Goal: Information Seeking & Learning: Learn about a topic

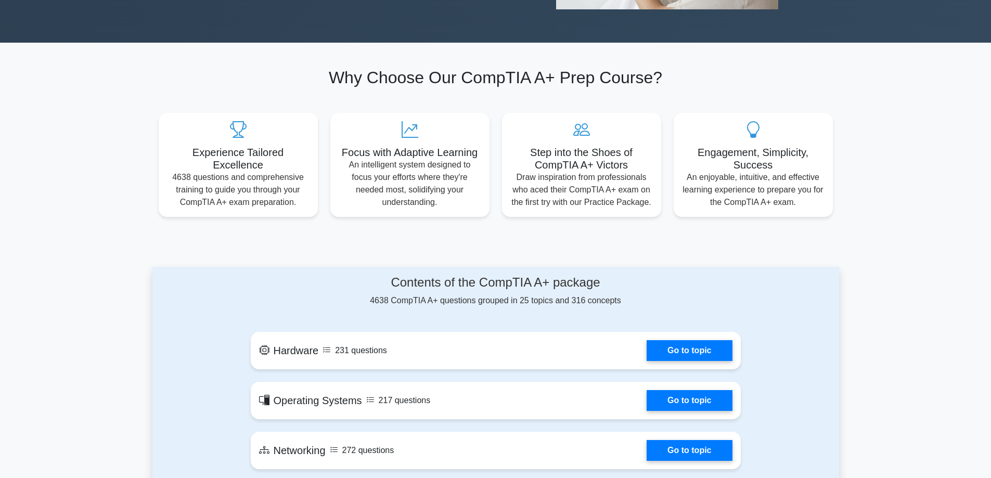
scroll to position [416, 0]
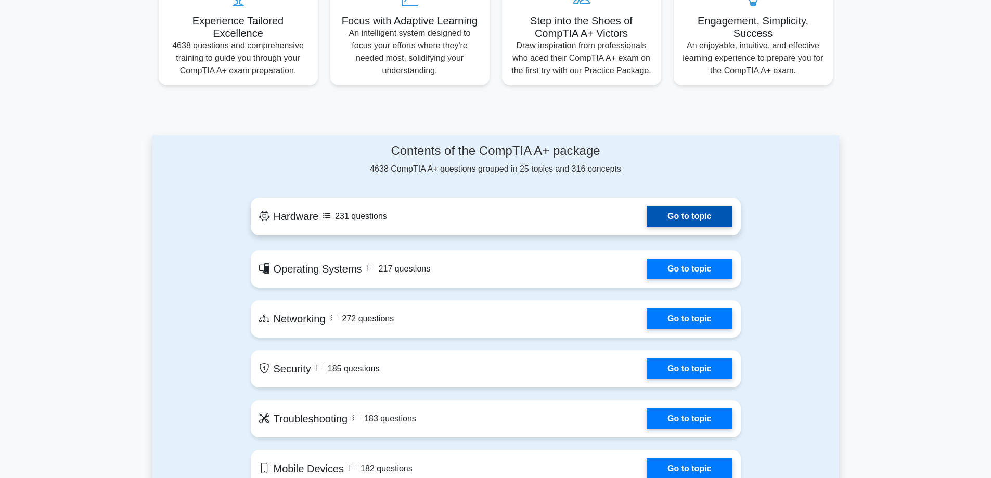
click at [679, 212] on link "Go to topic" at bounding box center [689, 216] width 85 height 21
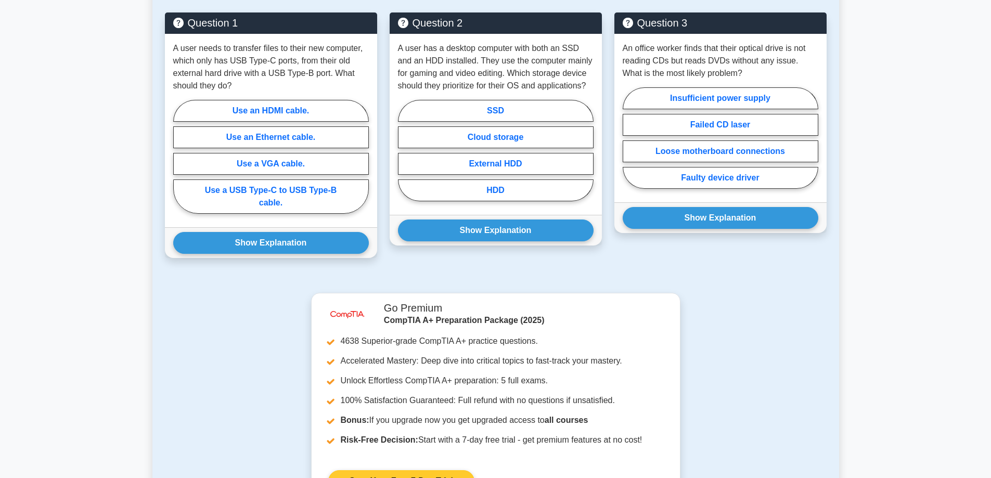
scroll to position [520, 0]
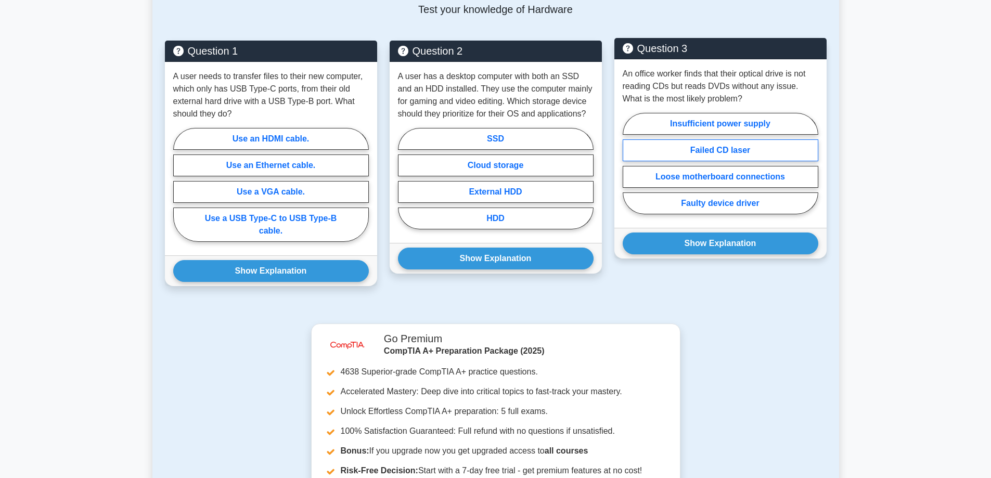
click at [700, 139] on label "Failed CD laser" at bounding box center [721, 150] width 196 height 22
click at [630, 163] on input "Failed CD laser" at bounding box center [626, 166] width 7 height 7
radio input "true"
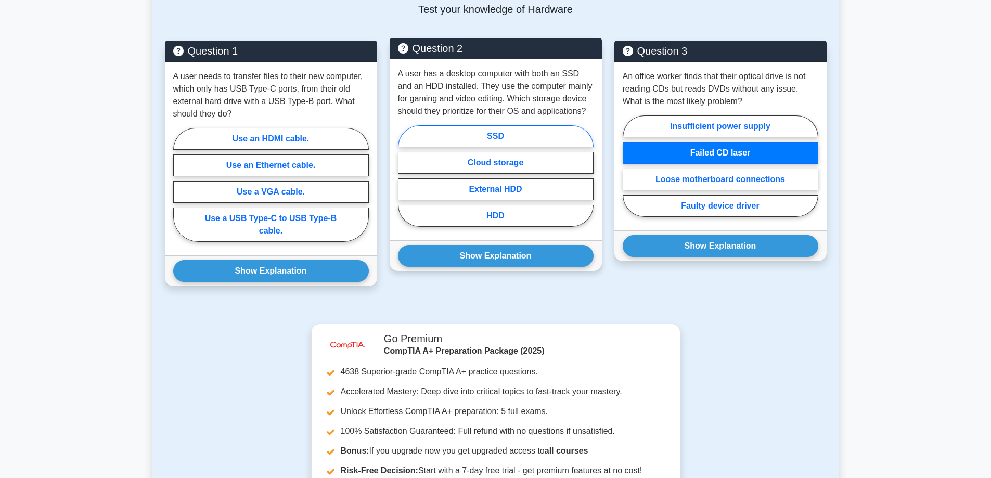
click at [493, 125] on label "SSD" at bounding box center [496, 136] width 196 height 22
click at [405, 176] on input "SSD" at bounding box center [401, 179] width 7 height 7
radio input "true"
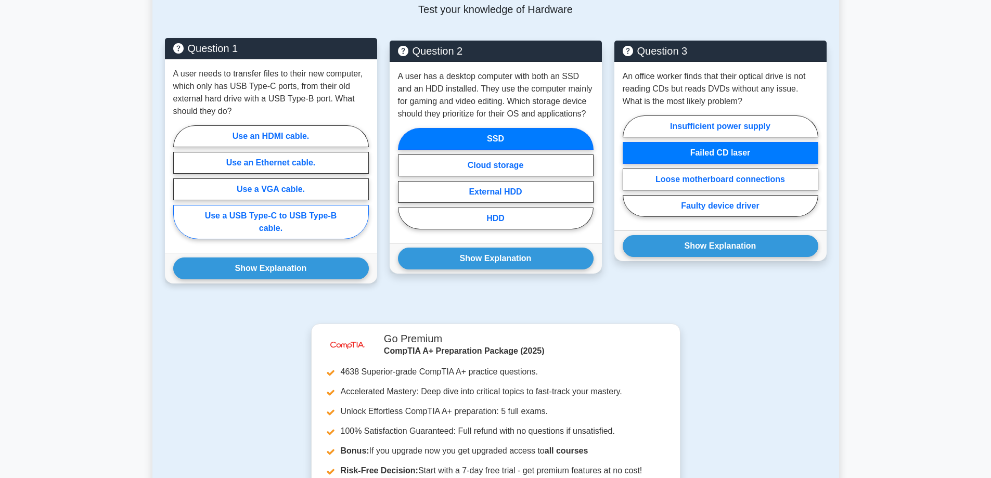
click at [292, 205] on label "Use a USB Type-C to USB Type-B cable." at bounding box center [271, 222] width 196 height 34
click at [180, 189] on input "Use a USB Type-C to USB Type-B cable." at bounding box center [176, 185] width 7 height 7
radio input "true"
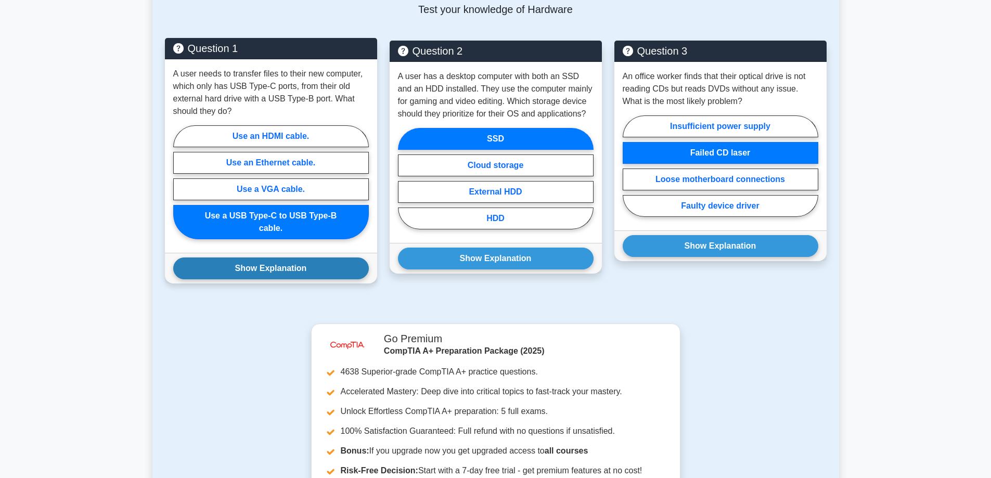
click at [310, 258] on button "Show Explanation" at bounding box center [271, 269] width 196 height 22
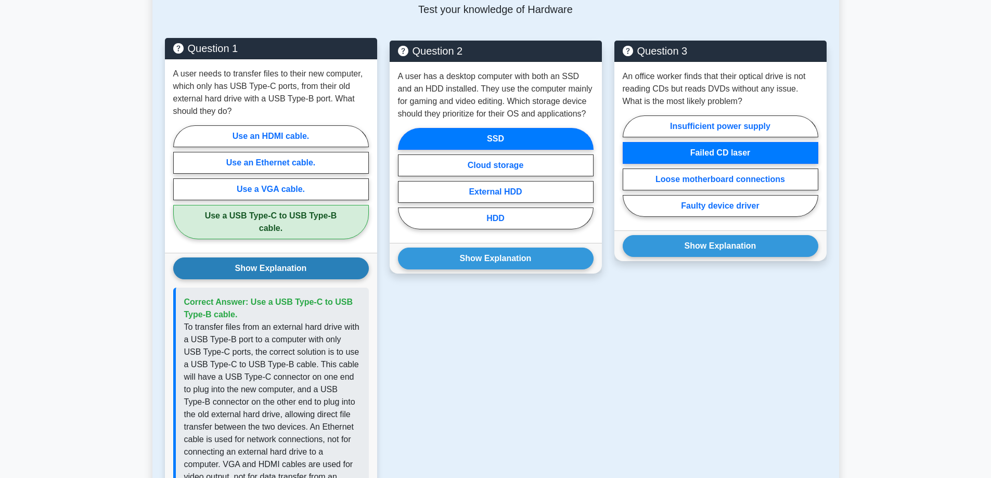
click at [310, 258] on button "Show Explanation" at bounding box center [271, 269] width 196 height 22
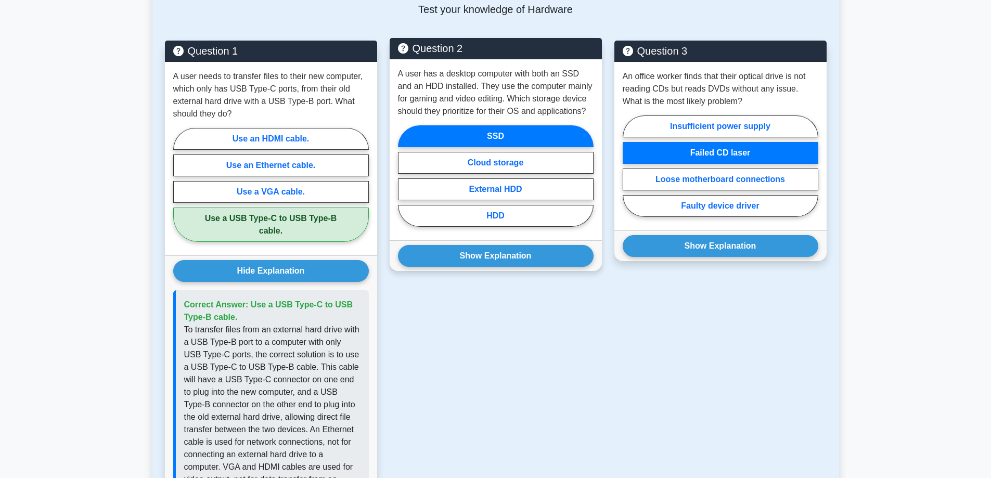
click at [466, 258] on div "Show Explanation Correct Answer: SSD" at bounding box center [496, 255] width 212 height 31
click at [467, 245] on button "Show Explanation" at bounding box center [496, 256] width 196 height 22
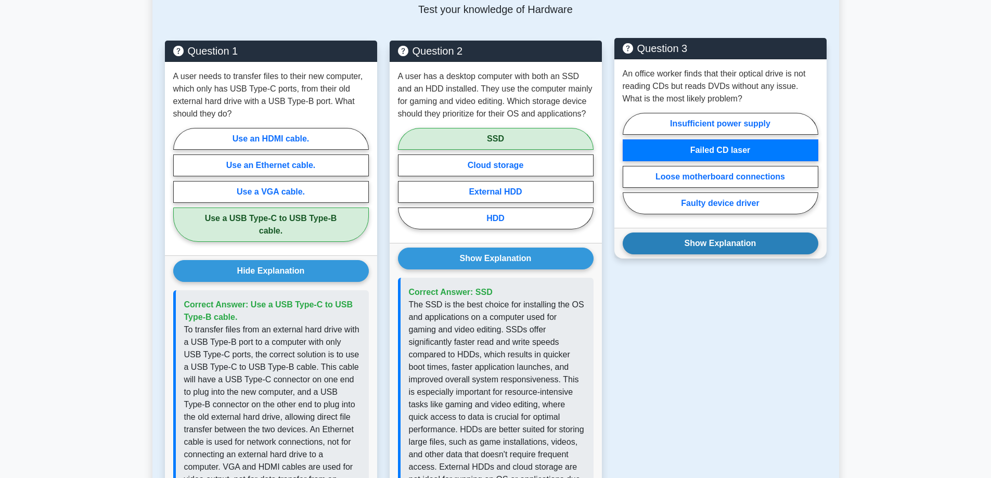
click at [661, 240] on button "Show Explanation" at bounding box center [721, 244] width 196 height 22
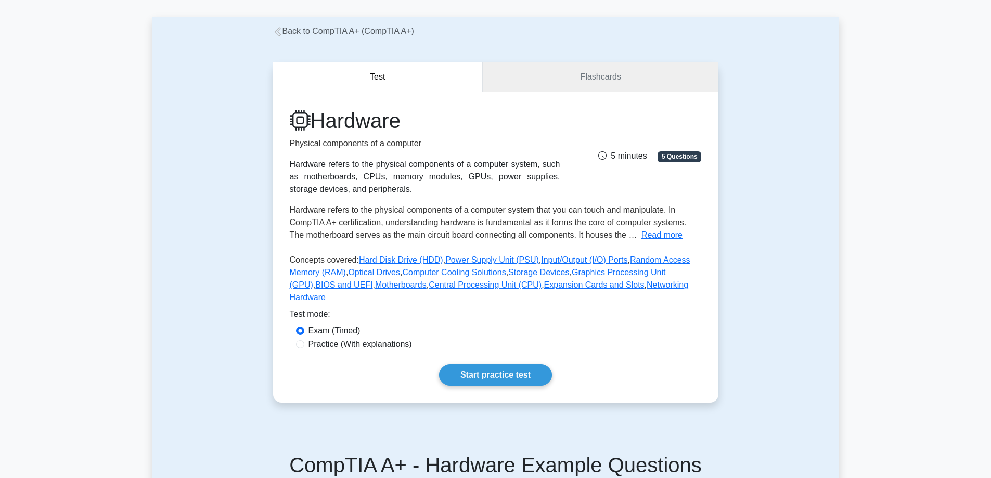
scroll to position [0, 0]
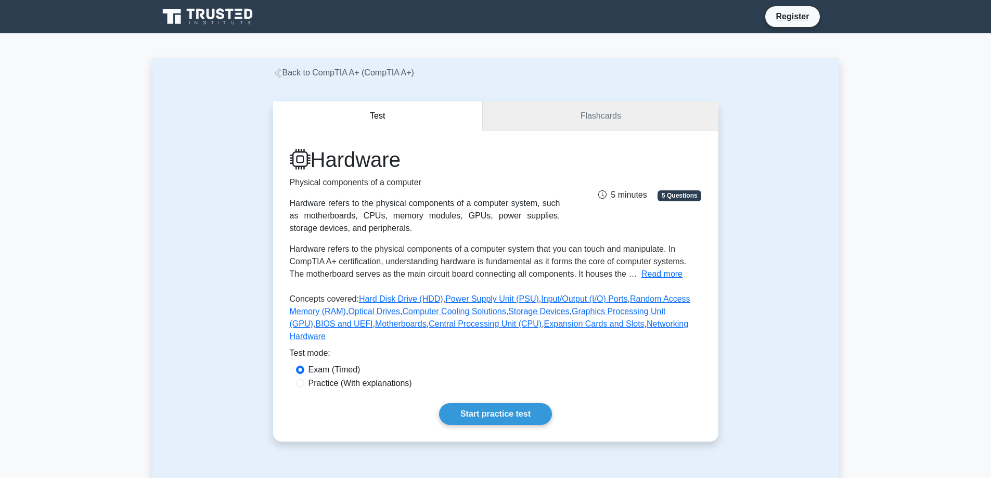
click at [603, 119] on link "Flashcards" at bounding box center [600, 116] width 235 height 30
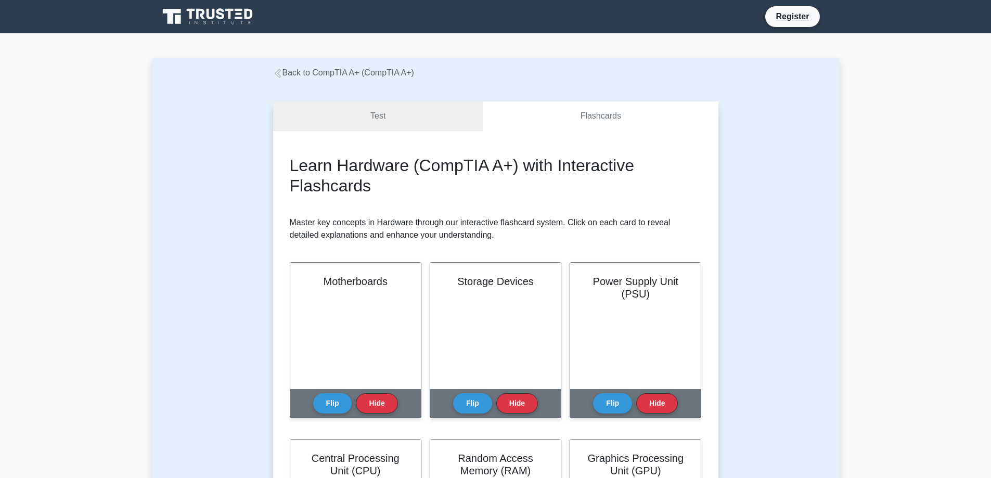
click at [418, 108] on link "Test" at bounding box center [378, 116] width 210 height 30
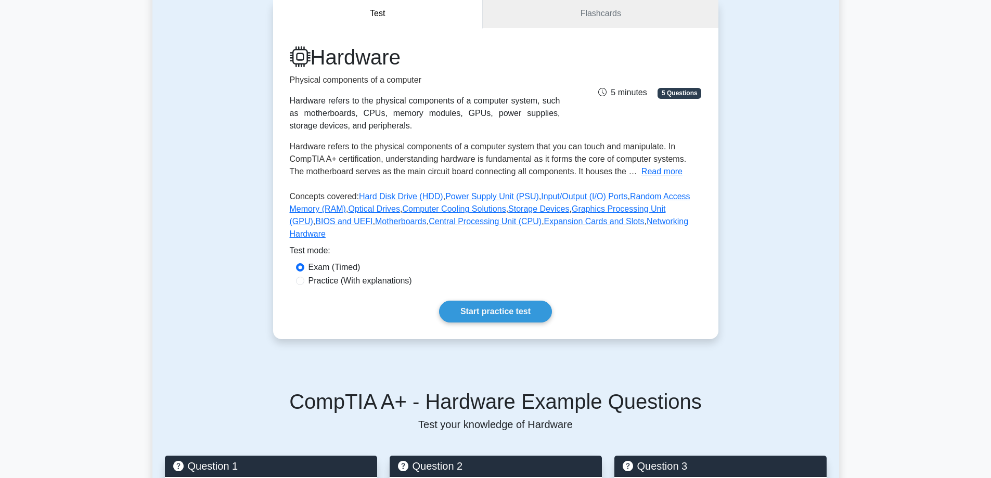
scroll to position [104, 0]
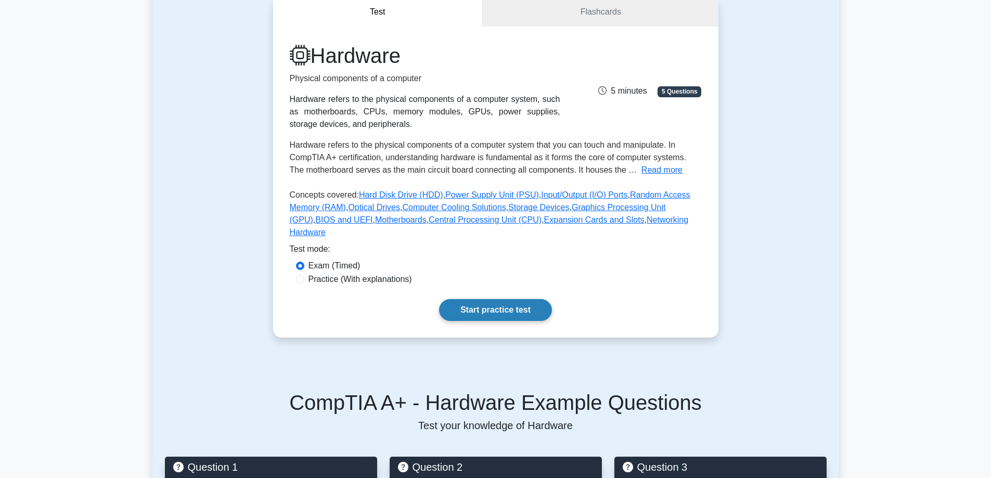
click at [529, 299] on link "Start practice test" at bounding box center [495, 310] width 113 height 22
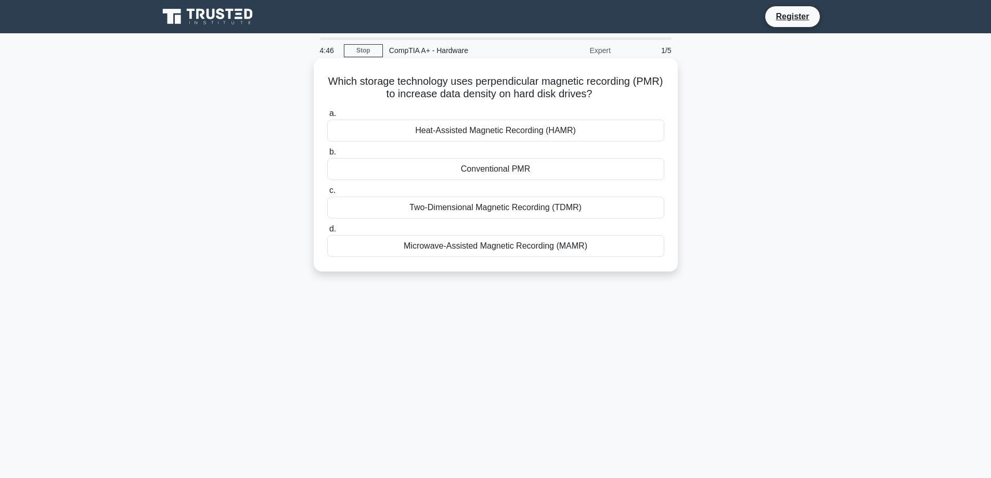
click at [442, 201] on div "Two-Dimensional Magnetic Recording (TDMR)" at bounding box center [495, 208] width 337 height 22
click at [327, 194] on input "c. Two-Dimensional Magnetic Recording (TDMR)" at bounding box center [327, 190] width 0 height 7
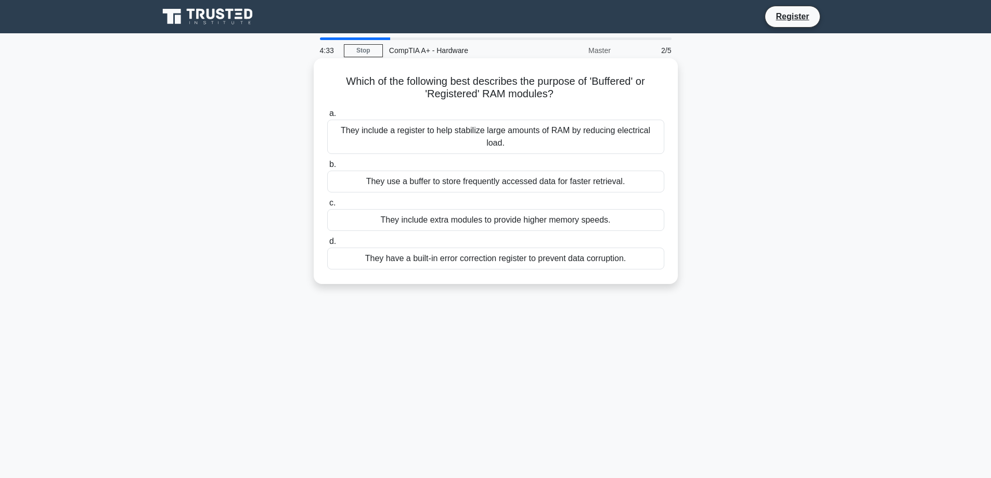
click at [387, 142] on div "They include a register to help stabilize large amounts of RAM by reducing elec…" at bounding box center [495, 137] width 337 height 34
click at [327, 117] on input "a. They include a register to help stabilize large amounts of RAM by reducing e…" at bounding box center [327, 113] width 0 height 7
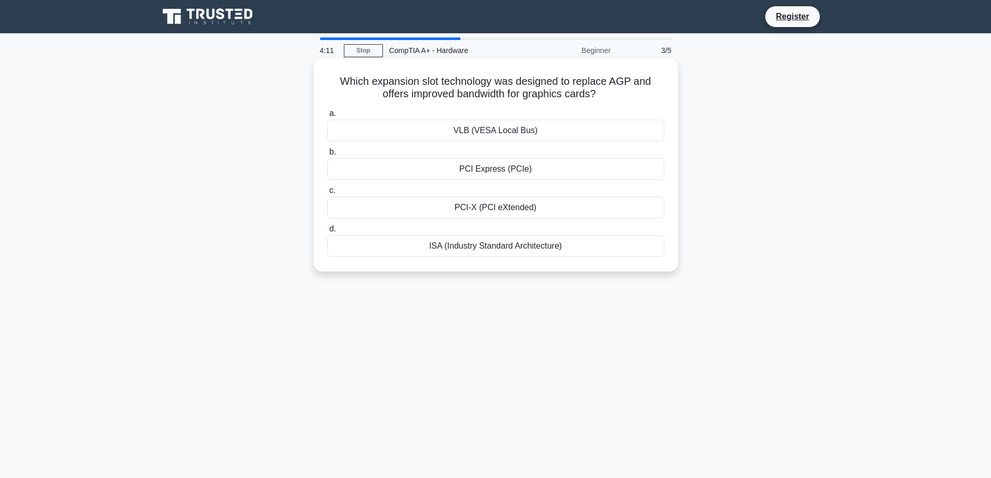
click at [546, 172] on div "PCI Express (PCIe)" at bounding box center [495, 169] width 337 height 22
click at [327, 156] on input "b. PCI Express (PCIe)" at bounding box center [327, 152] width 0 height 7
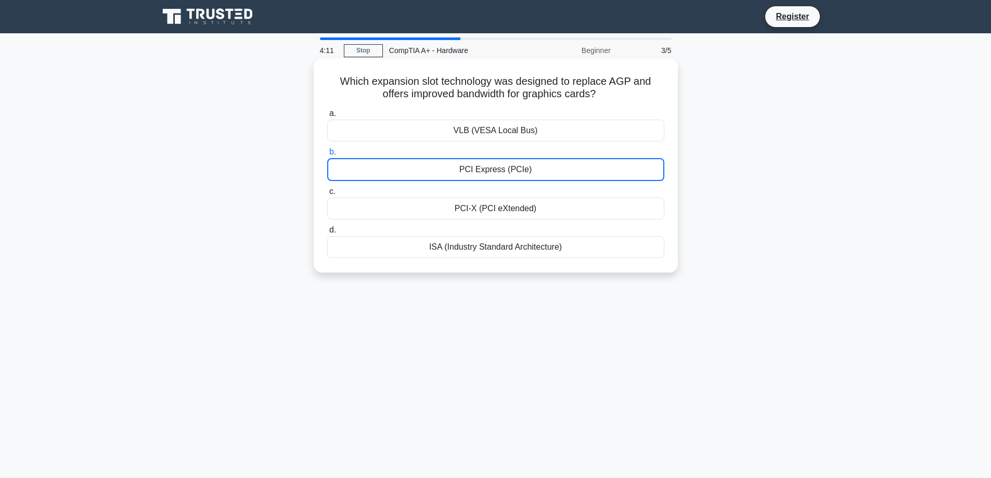
click at [546, 172] on div "PCI Express (PCIe)" at bounding box center [495, 169] width 337 height 23
click at [327, 156] on input "b. PCI Express (PCIe)" at bounding box center [327, 152] width 0 height 7
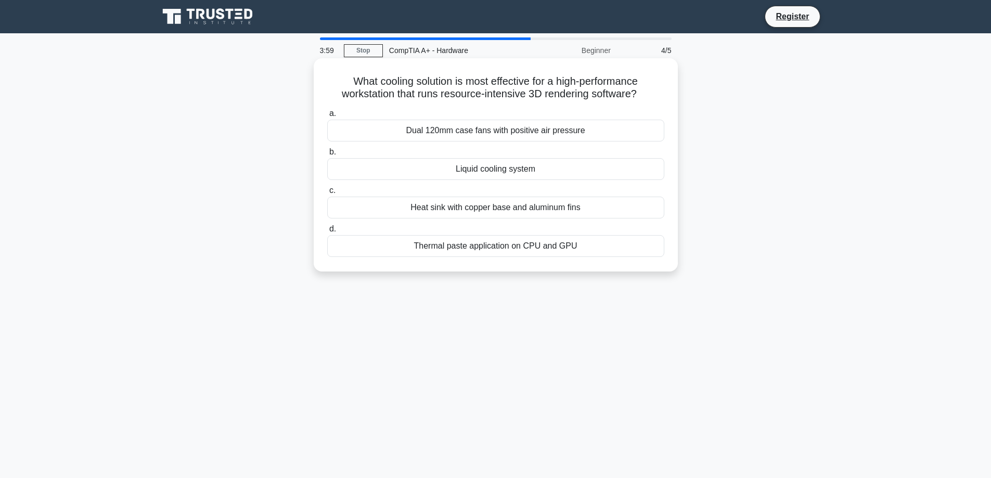
click at [422, 172] on div "Liquid cooling system" at bounding box center [495, 169] width 337 height 22
click at [327, 156] on input "b. Liquid cooling system" at bounding box center [327, 152] width 0 height 7
click at [508, 132] on div "Multiple small dots on each quadrant" at bounding box center [495, 131] width 337 height 22
click at [327, 117] on input "a. Multiple small dots on each quadrant" at bounding box center [327, 113] width 0 height 7
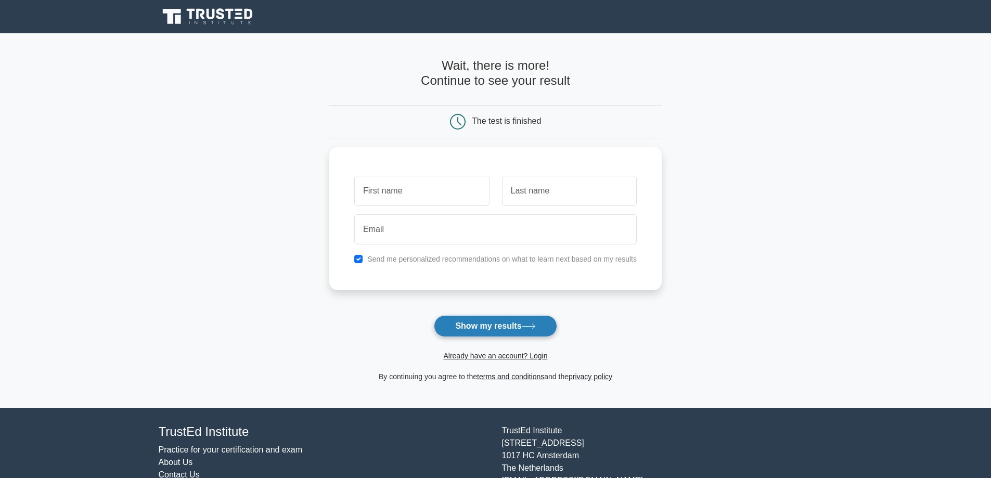
click at [457, 324] on button "Show my results" at bounding box center [495, 326] width 123 height 22
